Goal: Task Accomplishment & Management: Manage account settings

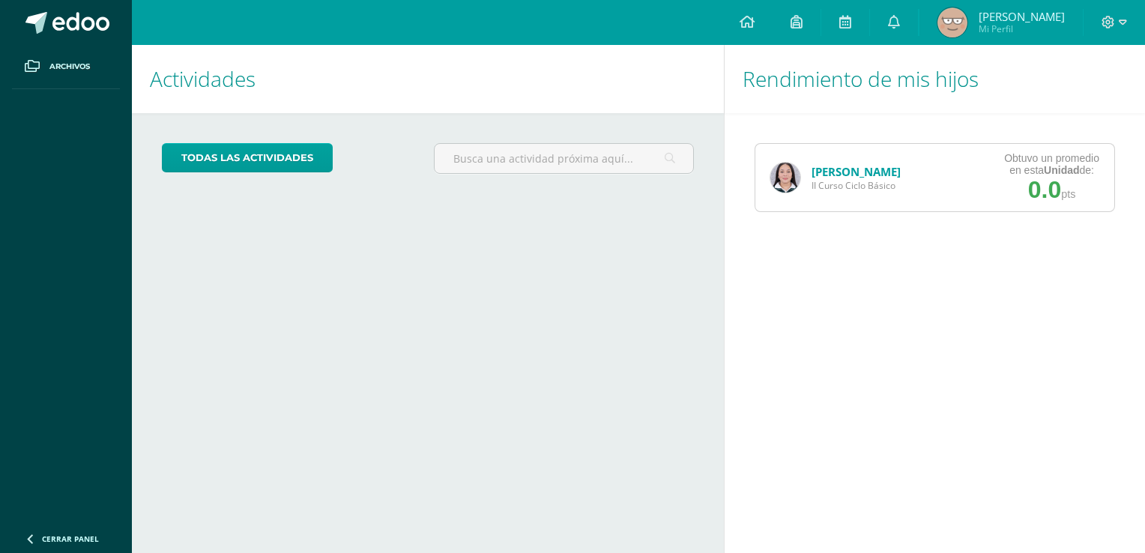
click at [784, 190] on img at bounding box center [785, 178] width 30 height 30
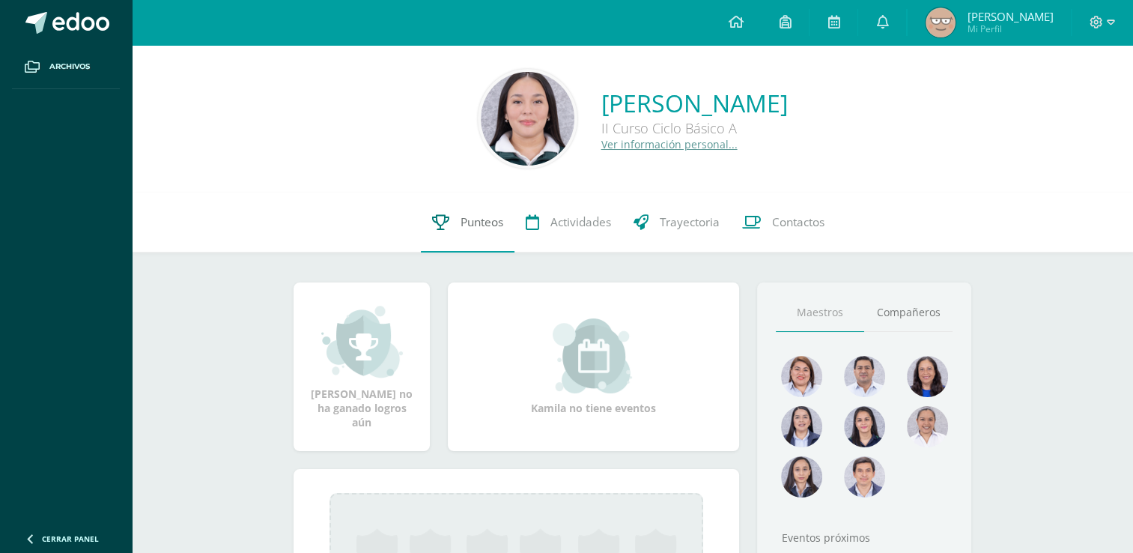
click at [467, 221] on span "Punteos" at bounding box center [482, 222] width 43 height 16
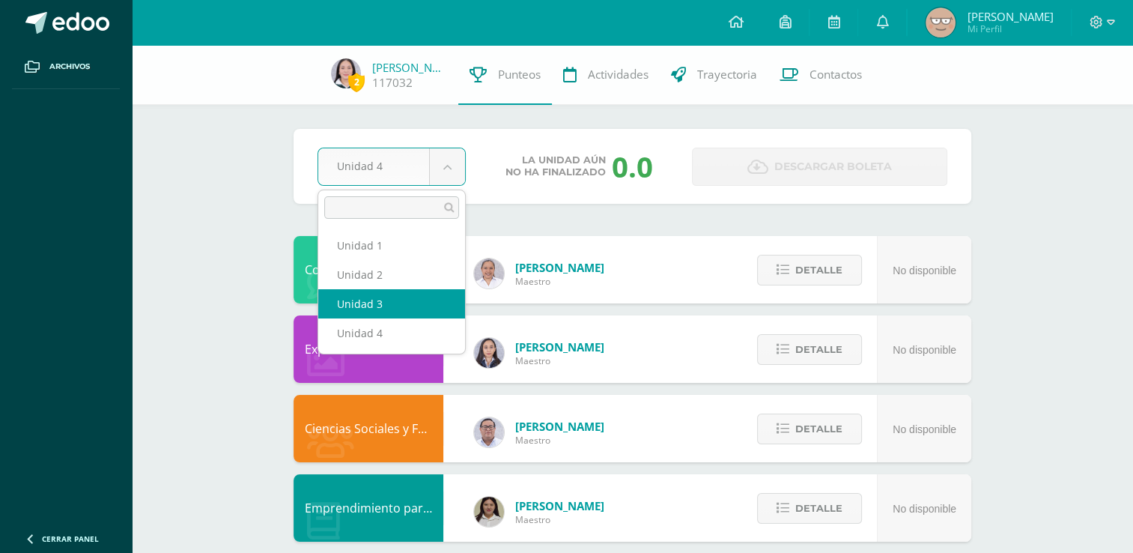
select select "Unidad 3"
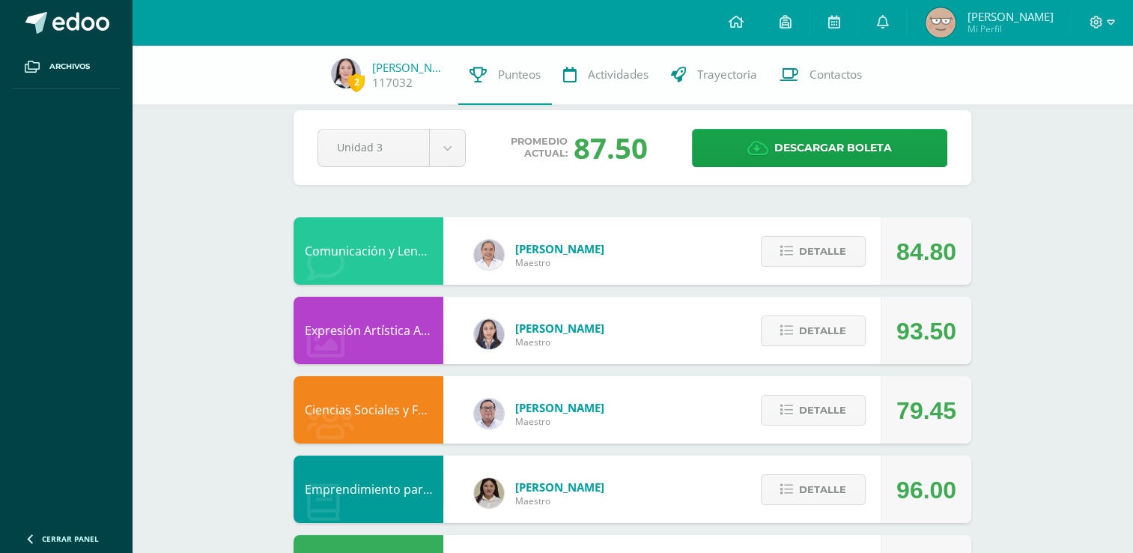
scroll to position [29, 0]
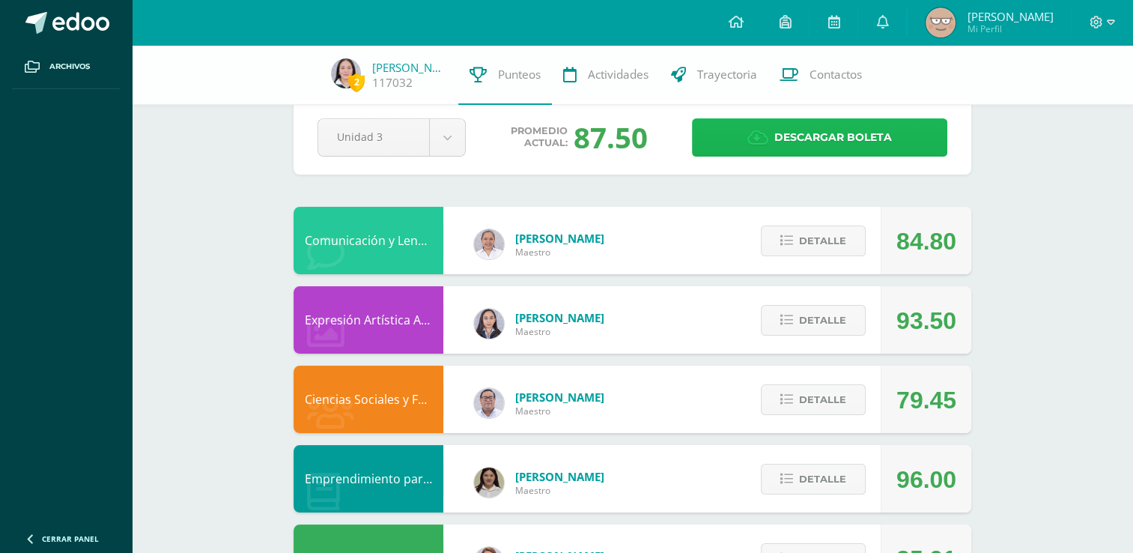
click at [866, 142] on span "Descargar boleta" at bounding box center [834, 137] width 118 height 37
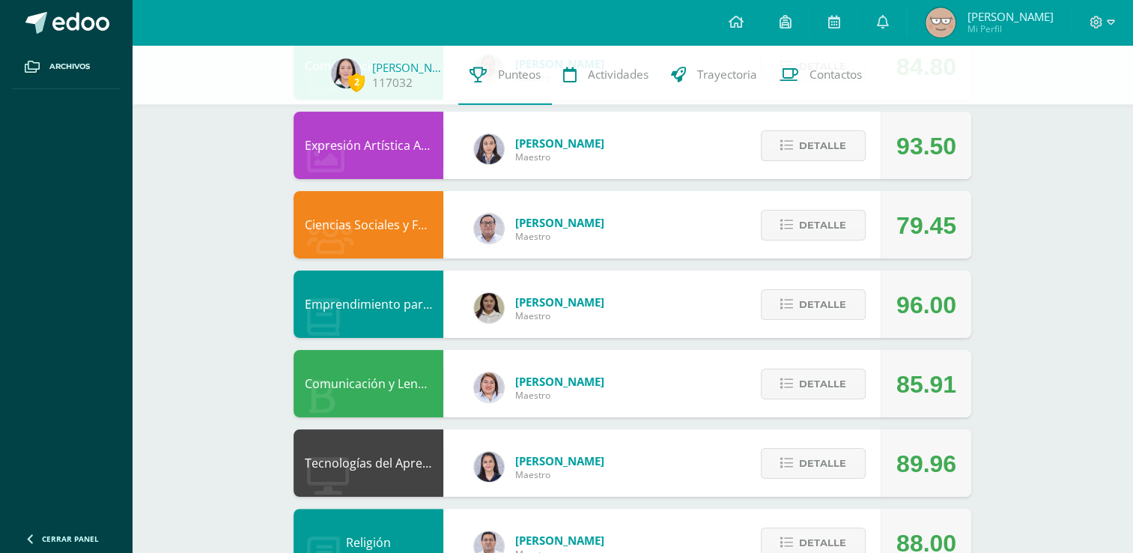
scroll to position [209, 0]
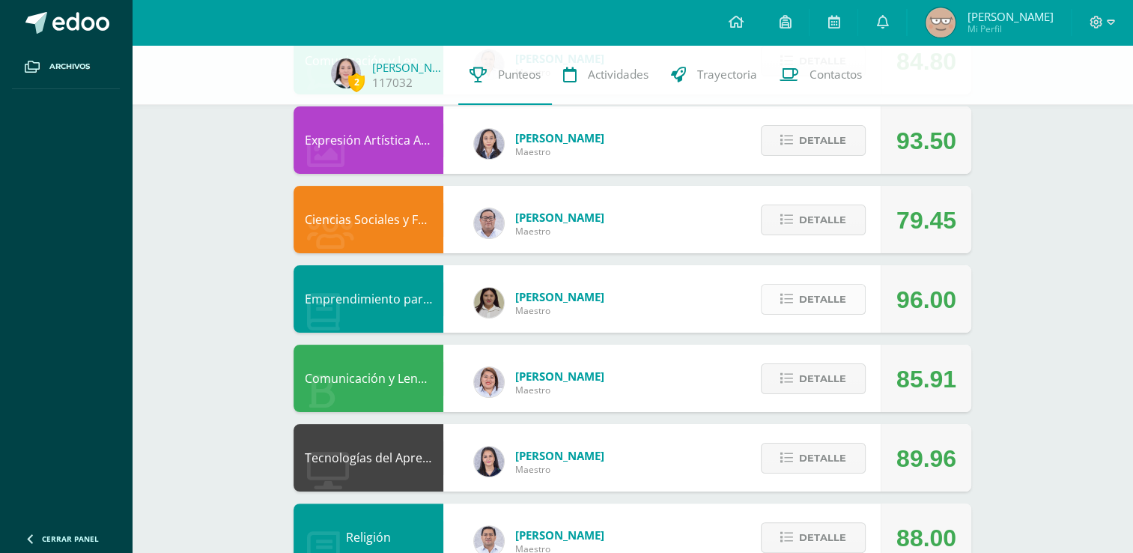
click at [861, 310] on button "Detalle" at bounding box center [813, 299] width 105 height 31
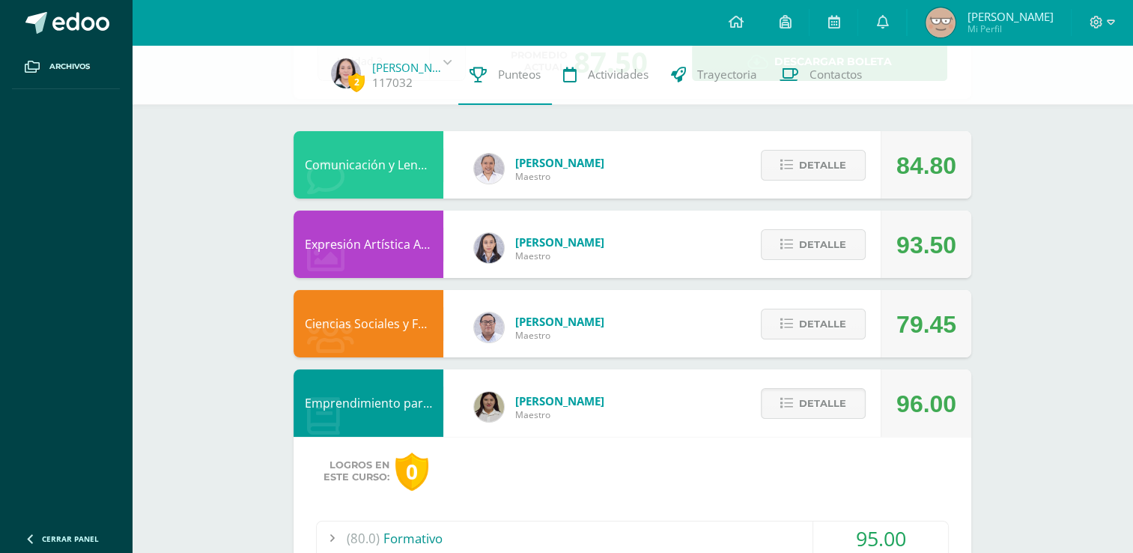
scroll to position [120, 0]
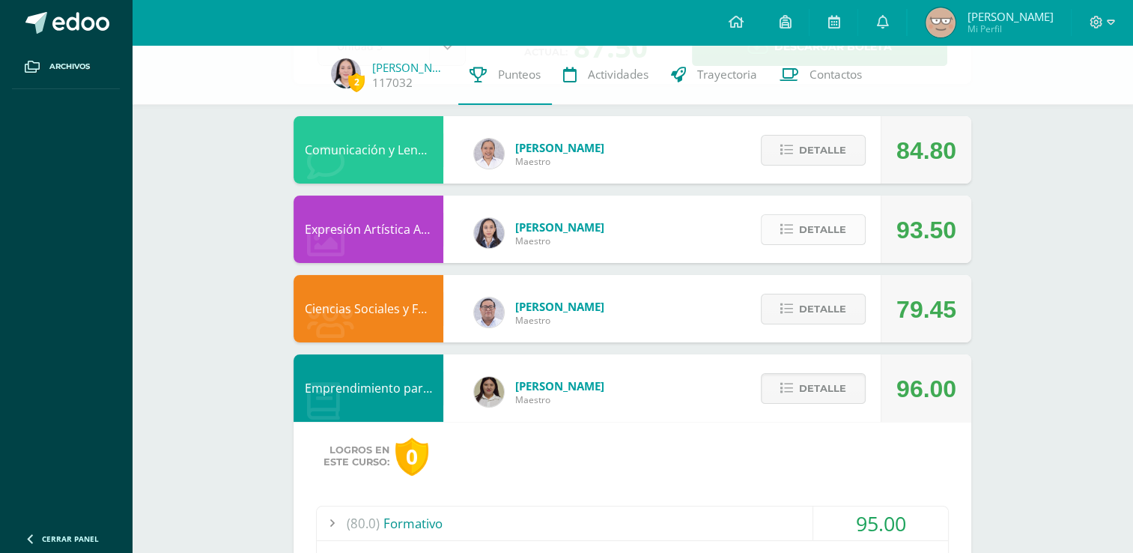
click at [846, 220] on button "Detalle" at bounding box center [813, 229] width 105 height 31
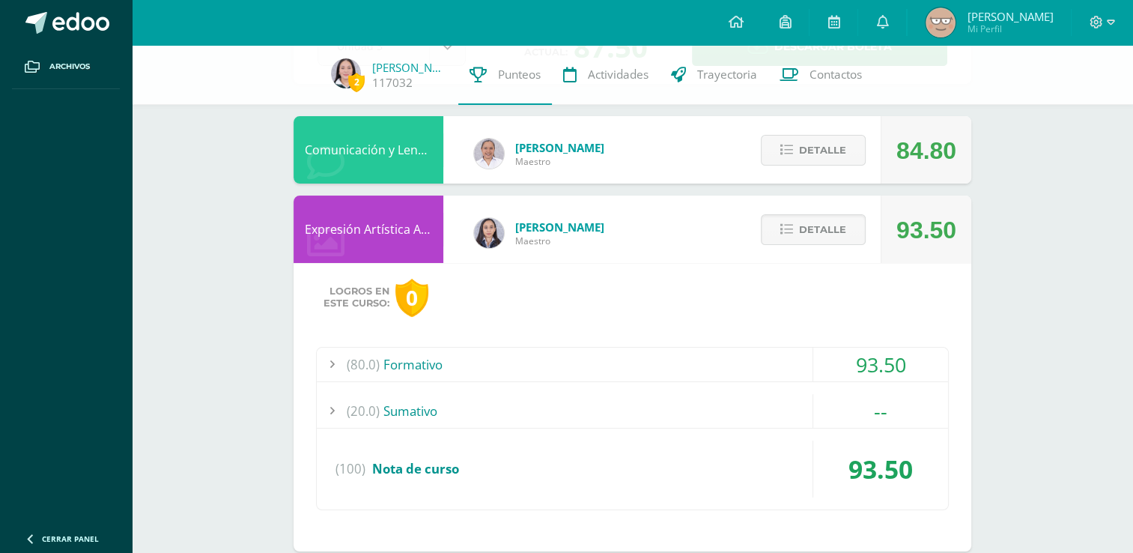
scroll to position [153, 0]
